Goal: Navigation & Orientation: Find specific page/section

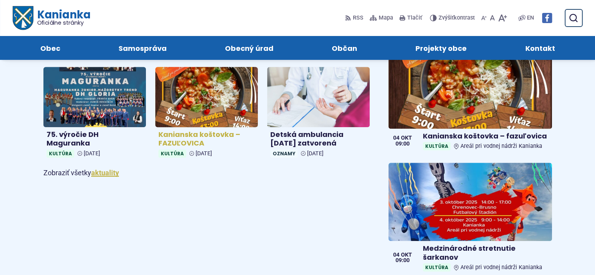
scroll to position [313, 0]
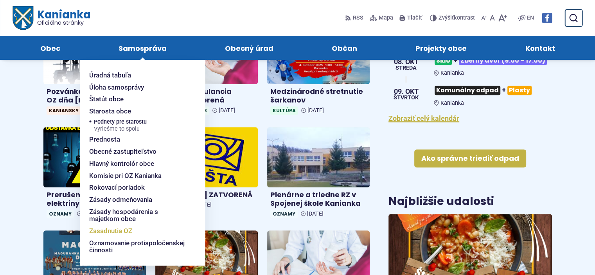
click at [109, 232] on span "Zasadnutia OZ" at bounding box center [110, 231] width 43 height 12
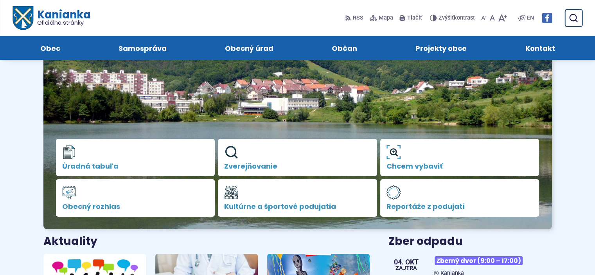
scroll to position [39, 0]
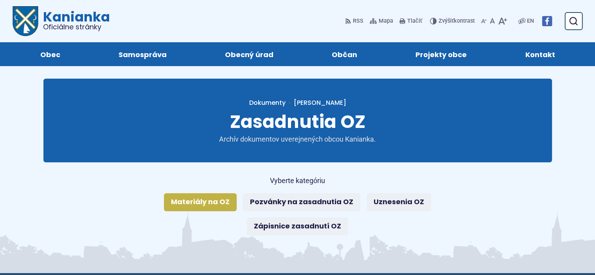
click at [205, 201] on link "Materiály na OZ" at bounding box center [200, 202] width 73 height 18
